Goal: Transaction & Acquisition: Purchase product/service

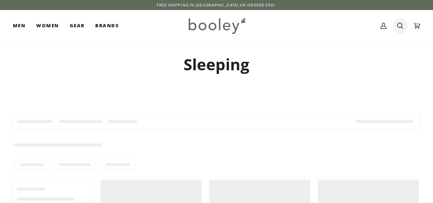
drag, startPoint x: 0, startPoint y: 0, endPoint x: 398, endPoint y: 29, distance: 398.9
click at [398, 29] on icon at bounding box center [400, 25] width 6 height 11
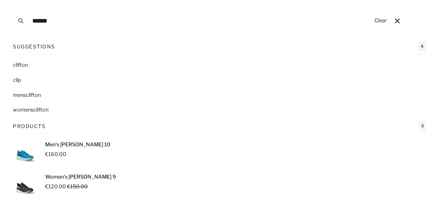
type input "*******"
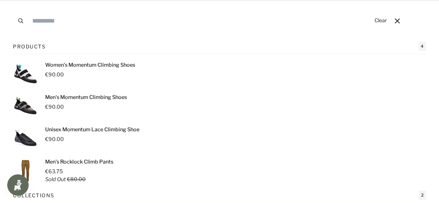
type input "*"
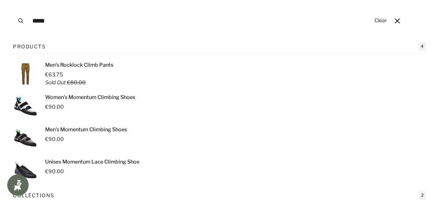
type input "*****"
click at [13, 0] on button "Search" at bounding box center [21, 21] width 16 height 42
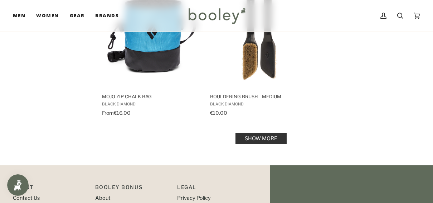
scroll to position [1038, 0]
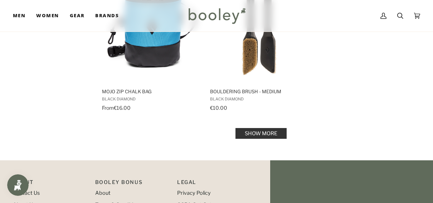
click at [249, 135] on link "Show more" at bounding box center [261, 133] width 51 height 11
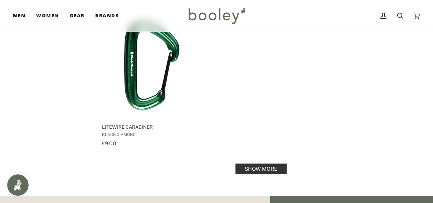
scroll to position [2041, 0]
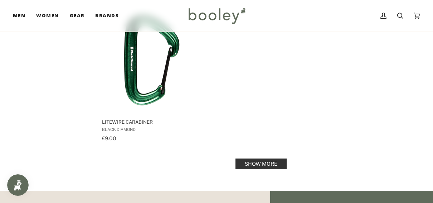
click at [242, 161] on link "Show more" at bounding box center [261, 163] width 51 height 11
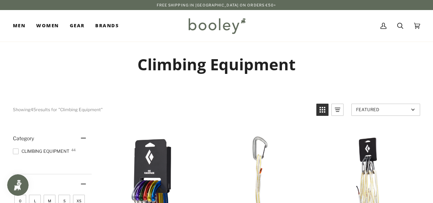
click at [393, 32] on link "Search" at bounding box center [400, 26] width 17 height 32
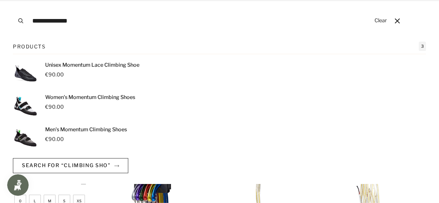
type input "**********"
click at [13, 0] on button "Search" at bounding box center [21, 21] width 16 height 42
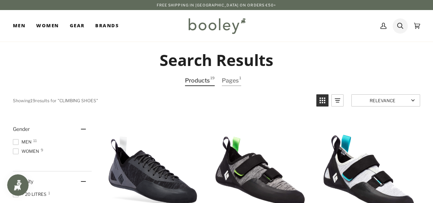
click at [400, 30] on icon at bounding box center [400, 25] width 6 height 11
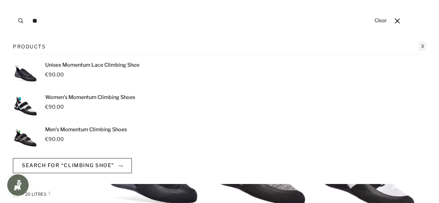
type input "*"
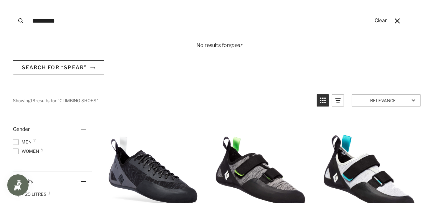
type input "*********"
click at [13, 0] on button "Search" at bounding box center [21, 21] width 16 height 42
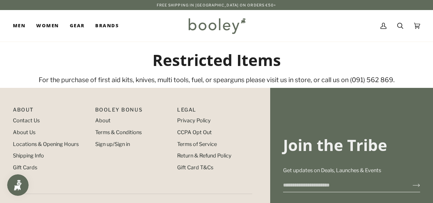
click at [227, 27] on img at bounding box center [216, 25] width 63 height 21
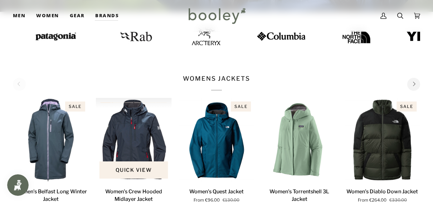
scroll to position [107, 0]
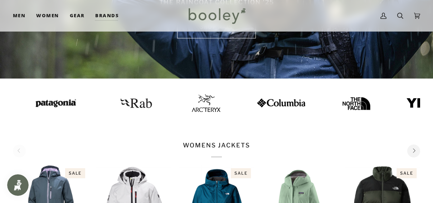
click at [192, 104] on img at bounding box center [206, 103] width 29 height 18
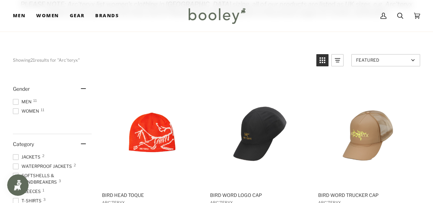
scroll to position [107, 0]
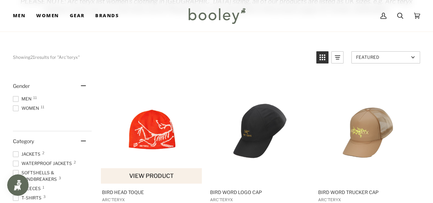
click at [161, 125] on img "Bird Head Toque" at bounding box center [152, 130] width 102 height 102
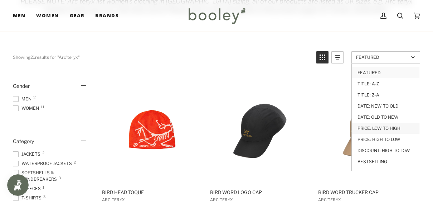
click at [368, 129] on link "Price: Low to High" at bounding box center [386, 127] width 68 height 11
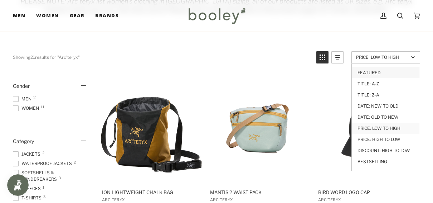
click at [371, 74] on link "Featured" at bounding box center [386, 72] width 68 height 11
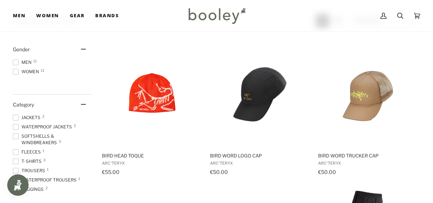
scroll to position [143, 0]
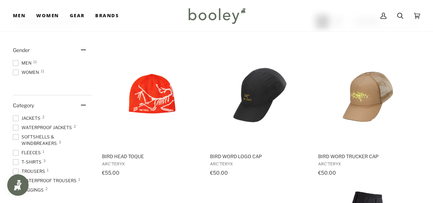
click at [14, 117] on span at bounding box center [16, 118] width 6 height 6
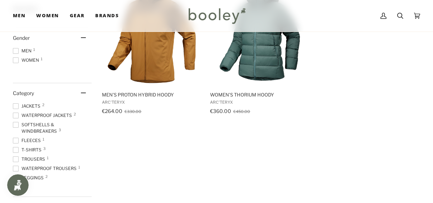
scroll to position [215, 0]
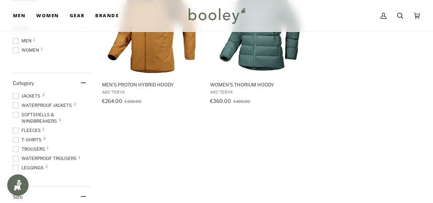
click at [20, 104] on span "Waterproof Jackets 2" at bounding box center [43, 105] width 61 height 6
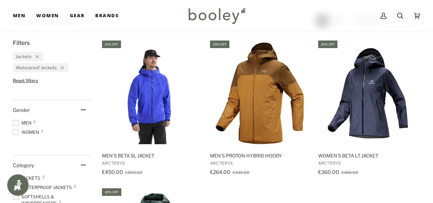
scroll to position [179, 0]
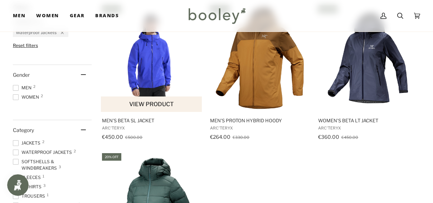
click at [147, 79] on img "Men's Beta SL Jacket" at bounding box center [152, 58] width 102 height 102
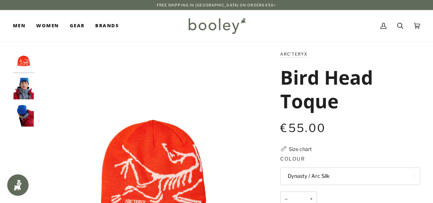
click at [311, 175] on button "Dynasty / Arc Silk" at bounding box center [350, 176] width 140 height 18
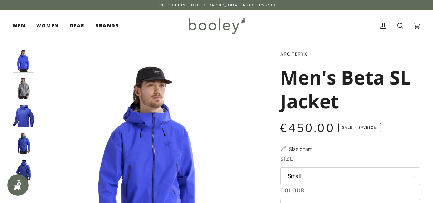
click at [307, 177] on button "Small" at bounding box center [350, 176] width 140 height 18
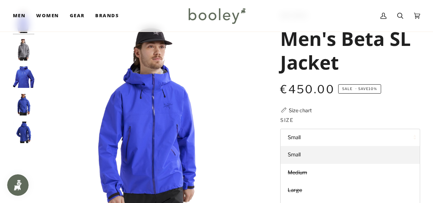
scroll to position [36, 0]
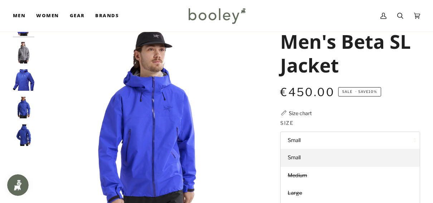
click at [329, 112] on div "Arc'teryx Men's Beta SL Jacket €450.00 Sale • Save 10% Size chart Size Small Sm…" at bounding box center [343, 206] width 153 height 385
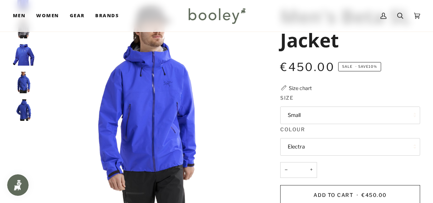
scroll to position [72, 0]
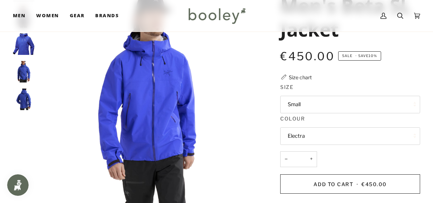
click at [306, 136] on button "Electra" at bounding box center [350, 136] width 140 height 18
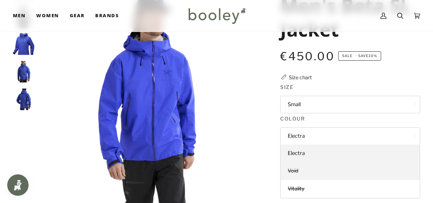
click at [306, 169] on link "Void" at bounding box center [350, 171] width 139 height 18
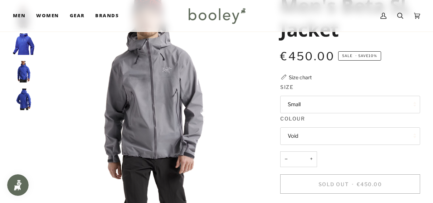
click at [309, 140] on button "Void" at bounding box center [350, 136] width 140 height 18
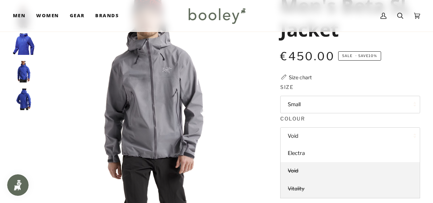
click at [294, 188] on span "Vitality" at bounding box center [296, 188] width 17 height 6
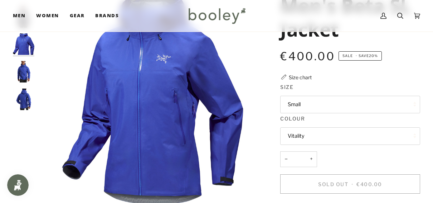
click at [302, 135] on button "Vitality" at bounding box center [350, 136] width 140 height 18
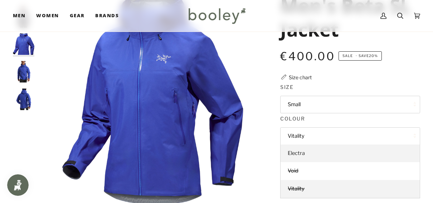
click at [295, 150] on span "Electra" at bounding box center [296, 153] width 17 height 6
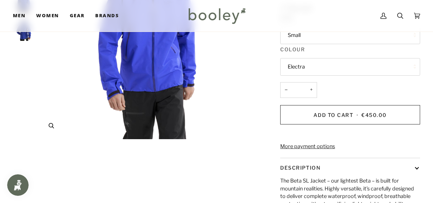
scroll to position [107, 0]
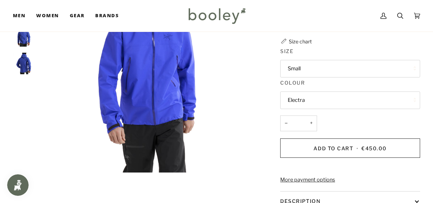
click at [210, 26] on img at bounding box center [216, 15] width 63 height 21
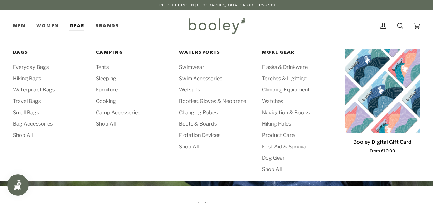
click at [78, 29] on link "Gear" at bounding box center [77, 26] width 26 height 32
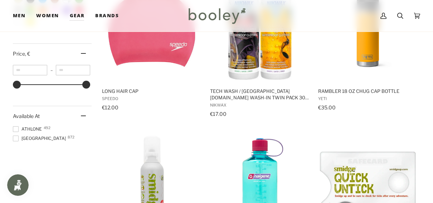
scroll to position [573, 0]
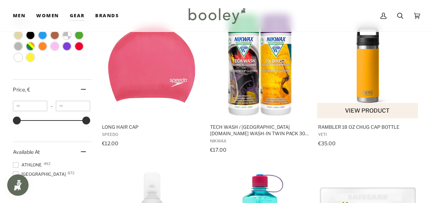
click at [365, 69] on img "Rambler 18 oz Chug Cap Bottle" at bounding box center [368, 65] width 102 height 102
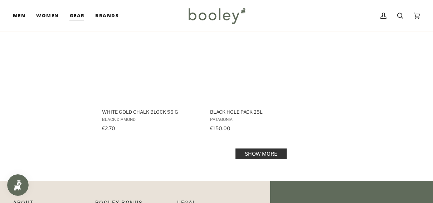
scroll to position [1038, 0]
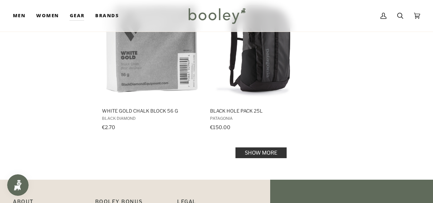
click at [270, 155] on link "Show more" at bounding box center [261, 152] width 51 height 11
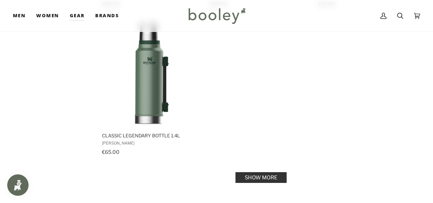
scroll to position [2077, 0]
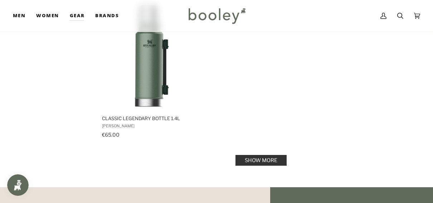
click at [279, 159] on link "Show more" at bounding box center [261, 160] width 51 height 11
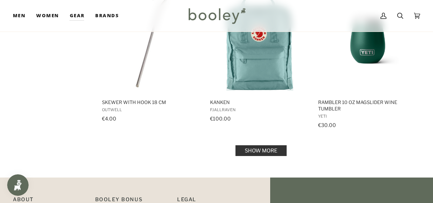
scroll to position [2979, 0]
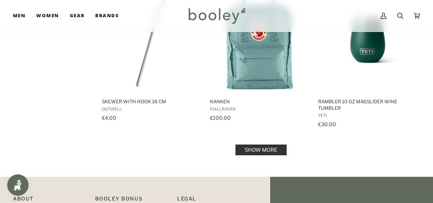
click at [274, 148] on link "Show more" at bounding box center [261, 149] width 51 height 11
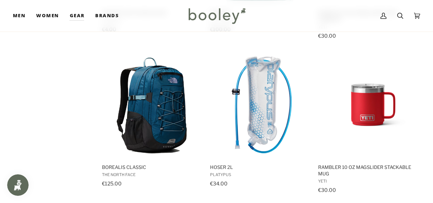
scroll to position [3070, 0]
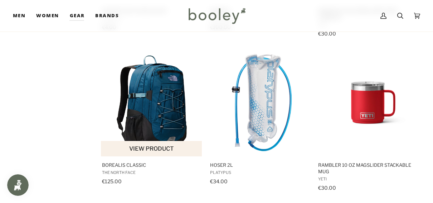
click at [119, 118] on img "Borealis Classic" at bounding box center [152, 103] width 102 height 102
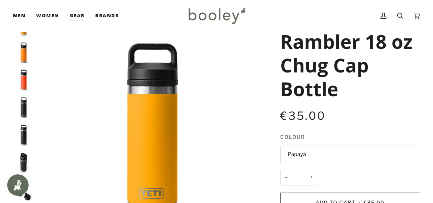
click at [26, 87] on img "Yeti Rambler 18 oz Chug Cap Bottle Papaya - Booley Galway" at bounding box center [23, 79] width 21 height 21
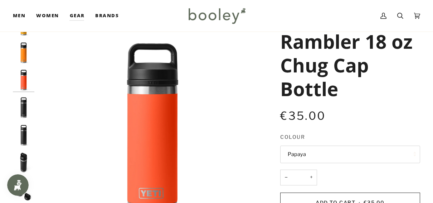
click at [22, 104] on img "Yeti Rambler 18 oz Chug Cap Bottle Black - Booley Galway" at bounding box center [23, 107] width 21 height 21
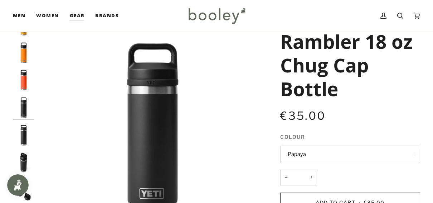
click at [22, 130] on img "Yeti Rambler 18 oz Chug Cap Bottle Black - Booley Galway" at bounding box center [23, 134] width 21 height 21
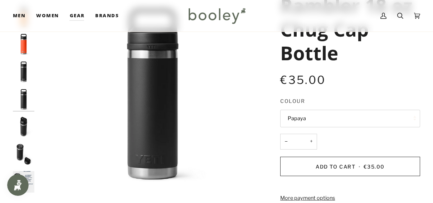
click at [20, 151] on img "Yeti Rambler 18 oz Chug Cap Bottle Black - Booley Galway" at bounding box center [23, 153] width 21 height 21
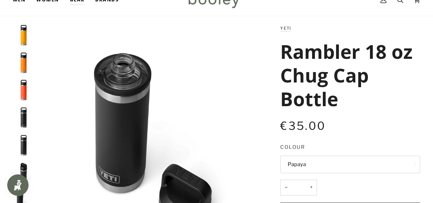
scroll to position [0, 0]
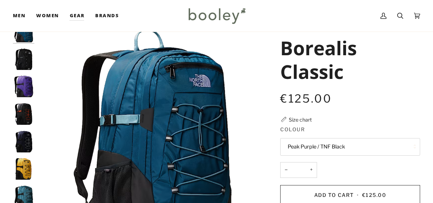
scroll to position [32, 0]
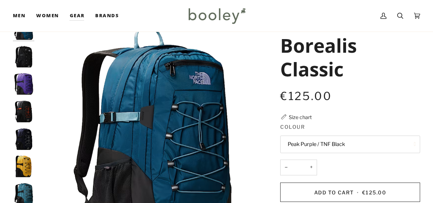
click at [312, 140] on button "Peak Purple / TNF Black" at bounding box center [350, 144] width 140 height 18
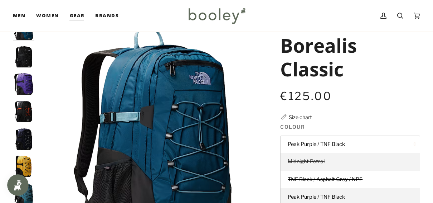
scroll to position [0, 0]
click at [306, 162] on span "Midnight Petrol" at bounding box center [306, 161] width 37 height 6
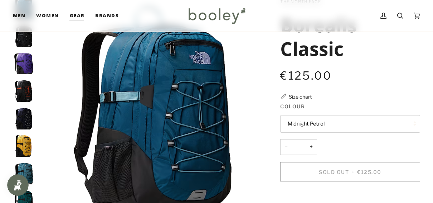
scroll to position [62, 0]
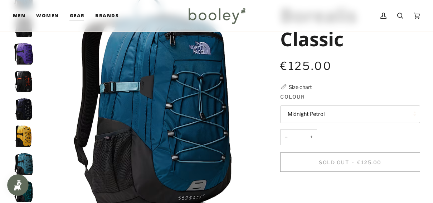
click at [307, 116] on button "Midnight Petrol" at bounding box center [350, 114] width 140 height 18
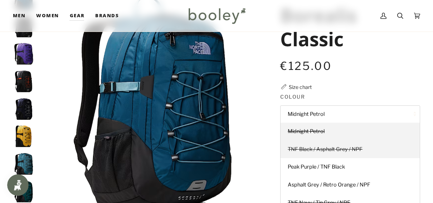
click at [303, 150] on span "TNF Black / Asphalt Grey / NPF" at bounding box center [325, 149] width 75 height 6
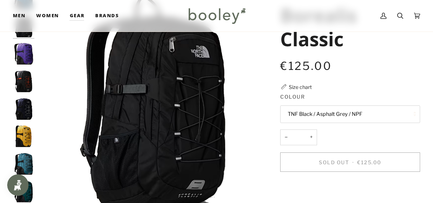
click at [306, 114] on button "TNF Black / Asphalt Grey / NPF" at bounding box center [350, 114] width 140 height 18
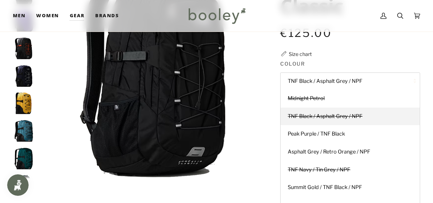
scroll to position [96, 0]
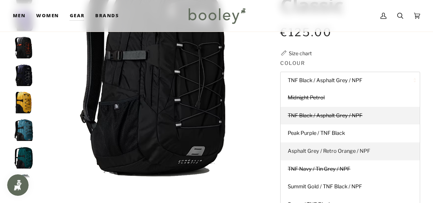
click at [312, 151] on span "Asphalt Grey / Retro Orange / NPF" at bounding box center [329, 151] width 83 height 6
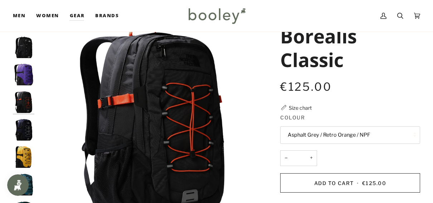
scroll to position [41, 0]
click at [315, 132] on button "Asphalt Grey / Retro Orange / NPF" at bounding box center [350, 135] width 140 height 18
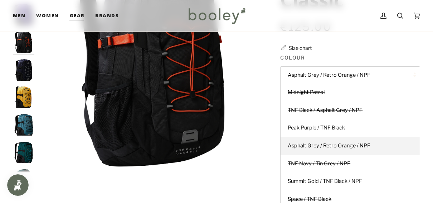
click at [315, 132] on link "Peak Purple / TNF Black" at bounding box center [350, 128] width 139 height 18
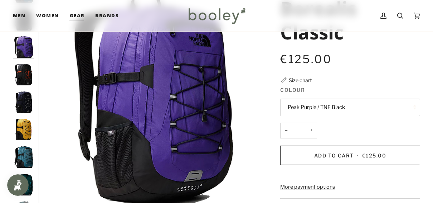
scroll to position [67, 0]
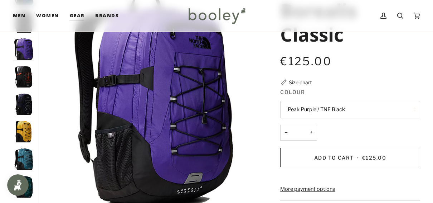
click at [313, 112] on button "Peak Purple / TNF Black" at bounding box center [350, 110] width 140 height 18
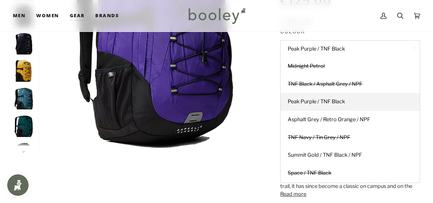
scroll to position [130, 0]
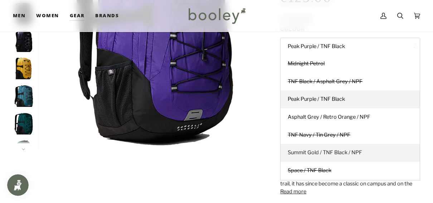
click at [315, 151] on span "Summit Gold / TNF Black / NPF" at bounding box center [325, 152] width 74 height 6
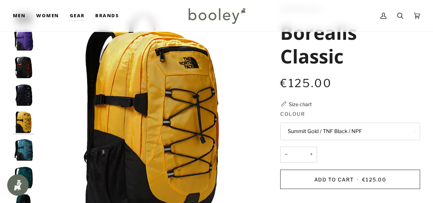
scroll to position [44, 0]
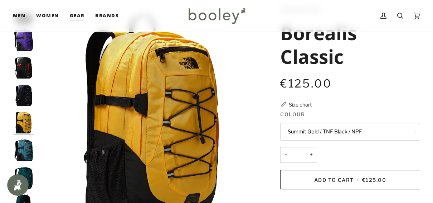
click at [315, 160] on button "+" at bounding box center [311, 155] width 11 height 16
type input "*"
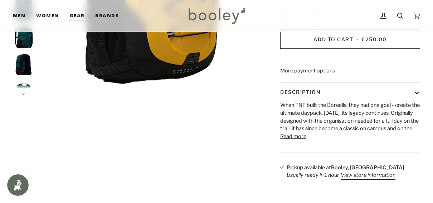
scroll to position [188, 0]
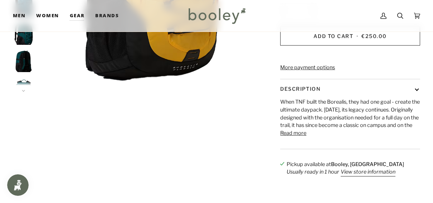
click at [300, 137] on button "Read more" at bounding box center [293, 133] width 26 height 8
